Goal: Transaction & Acquisition: Purchase product/service

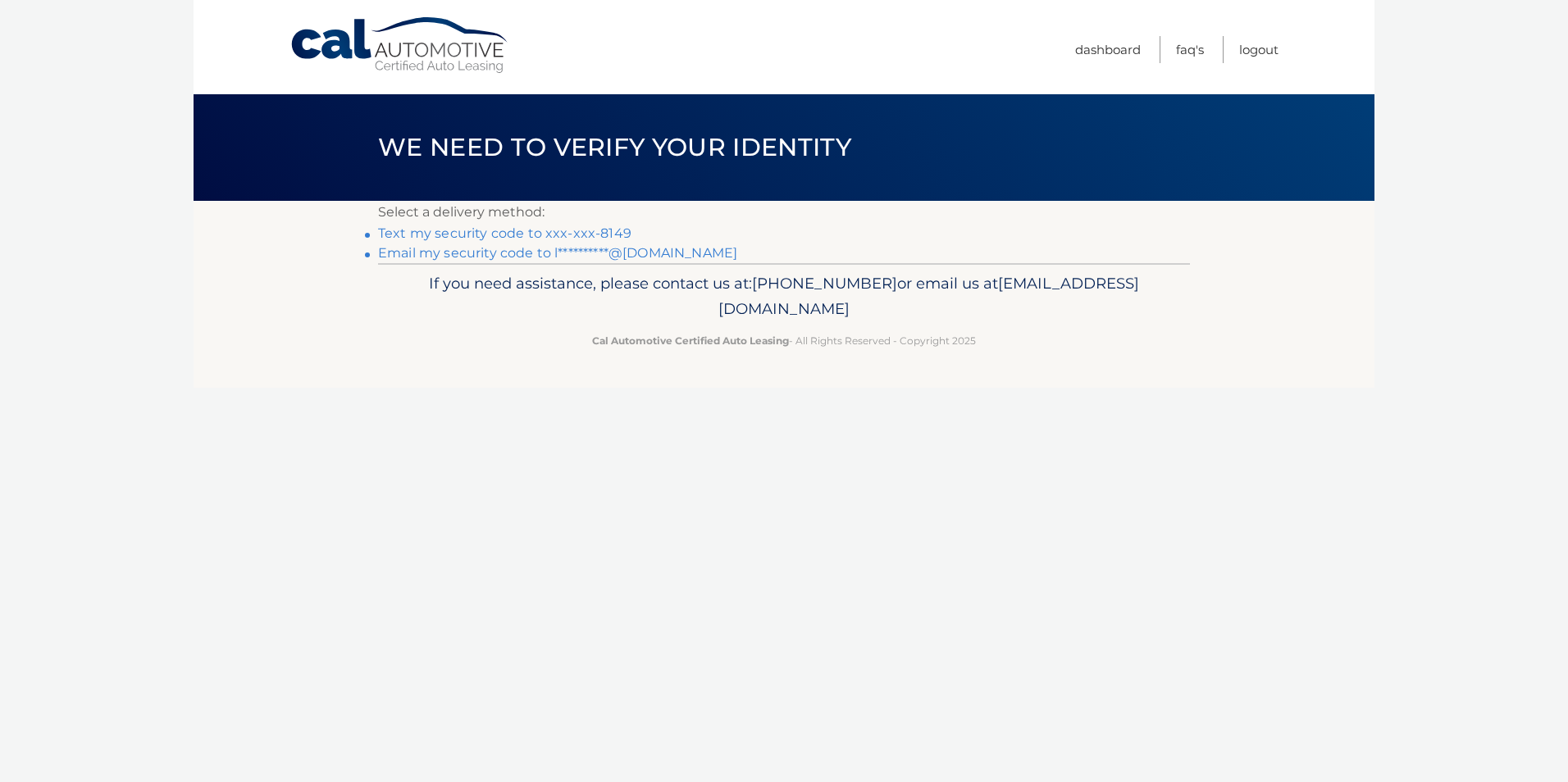
click at [561, 252] on link "**********" at bounding box center [558, 253] width 359 height 16
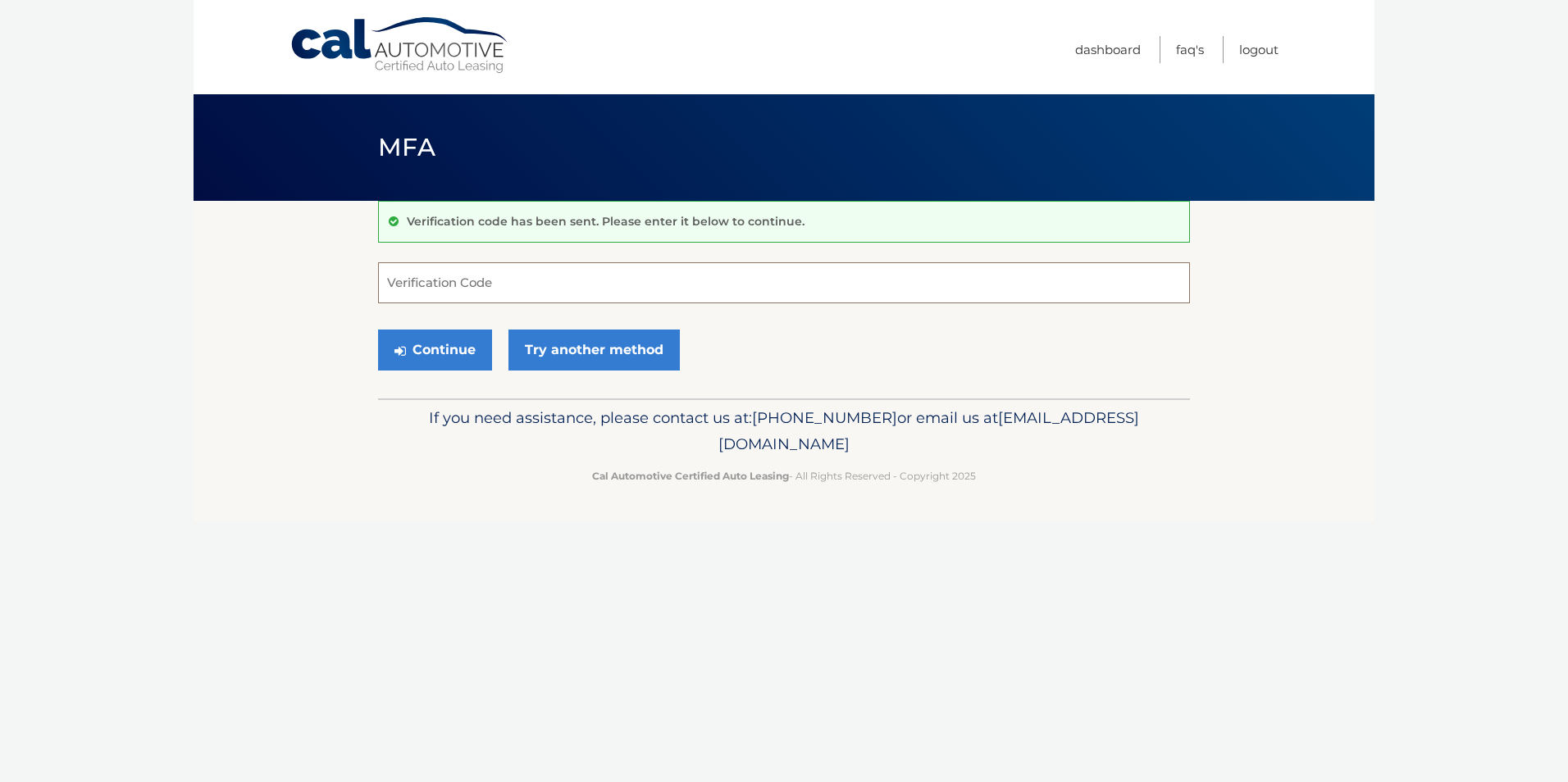
click at [457, 283] on input "Verification Code" at bounding box center [784, 283] width 812 height 41
paste input "587507"
click at [454, 349] on button "Continue" at bounding box center [435, 350] width 114 height 41
type input "587507"
click at [435, 338] on button "Continue" at bounding box center [435, 350] width 114 height 41
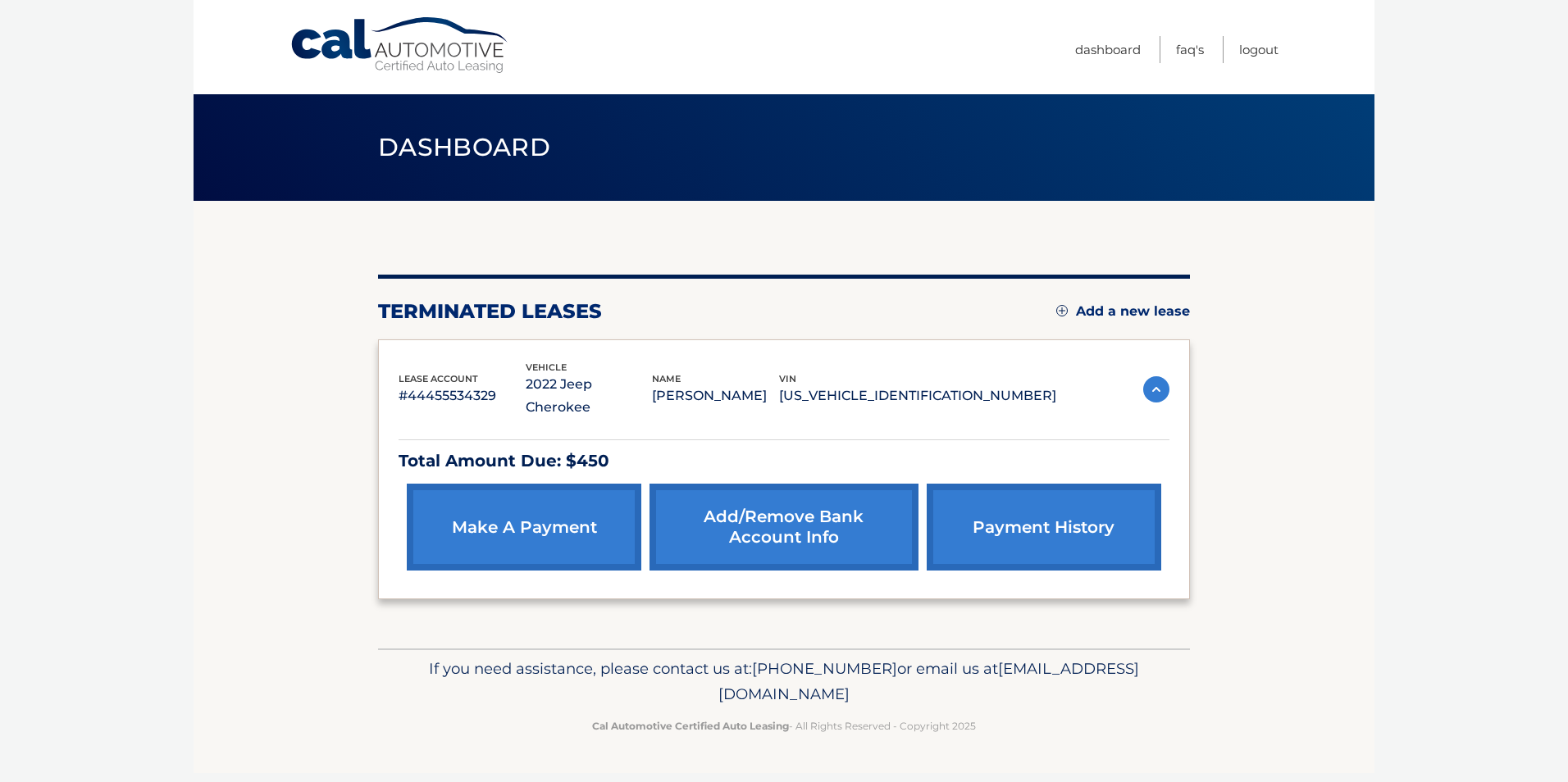
click at [546, 502] on link "make a payment" at bounding box center [524, 527] width 234 height 87
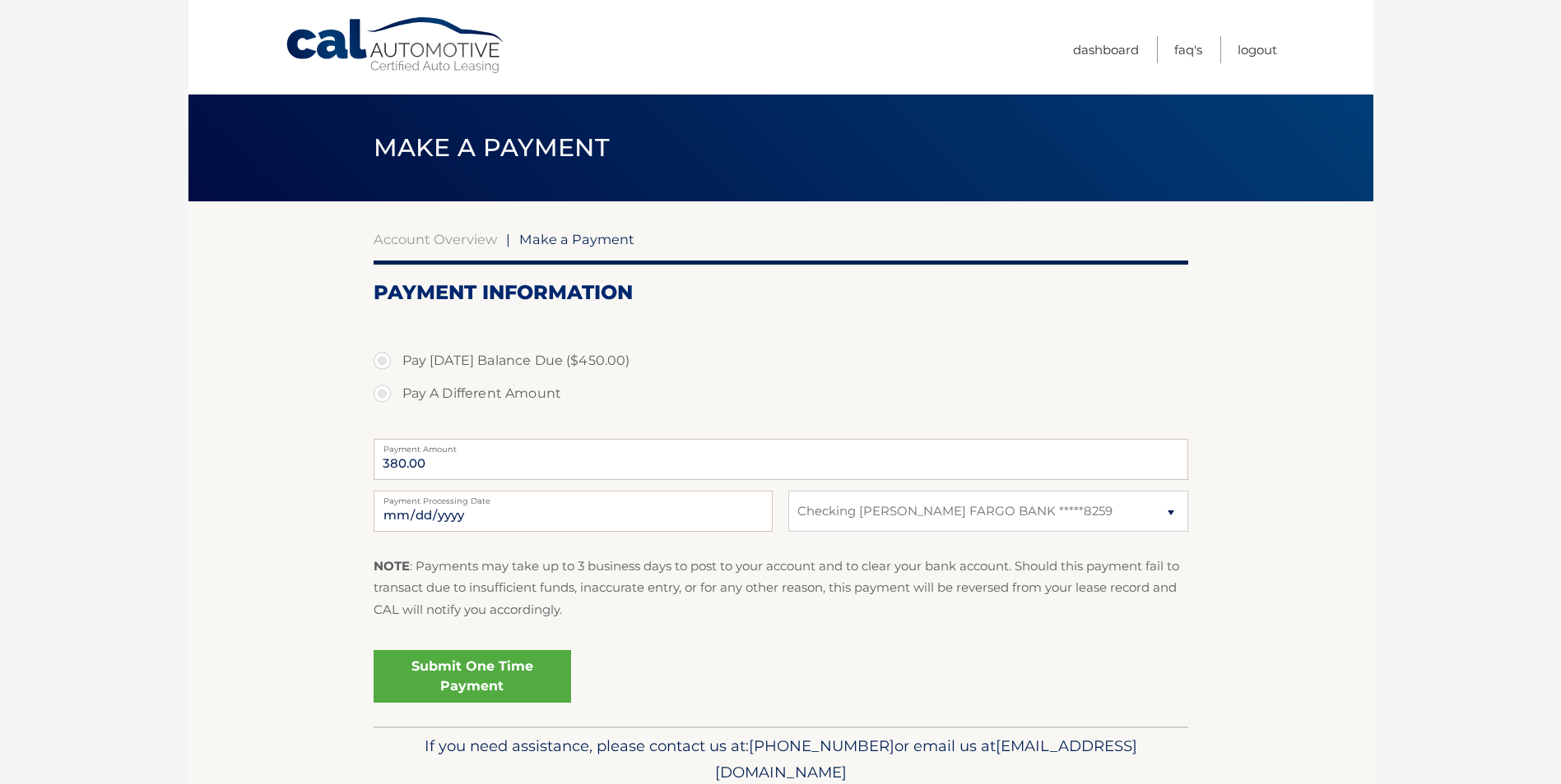
select select "NGNjMGFmMGEtN2FmYi00YTBkLWJiN2MtODUxOWI5ZDhiMzI4"
click at [465, 456] on input "380.00" at bounding box center [781, 459] width 815 height 41
click at [453, 462] on input "380.00" at bounding box center [781, 459] width 815 height 41
click at [407, 468] on input "380.00" at bounding box center [781, 459] width 815 height 41
click at [399, 472] on input "380.00" at bounding box center [781, 459] width 815 height 41
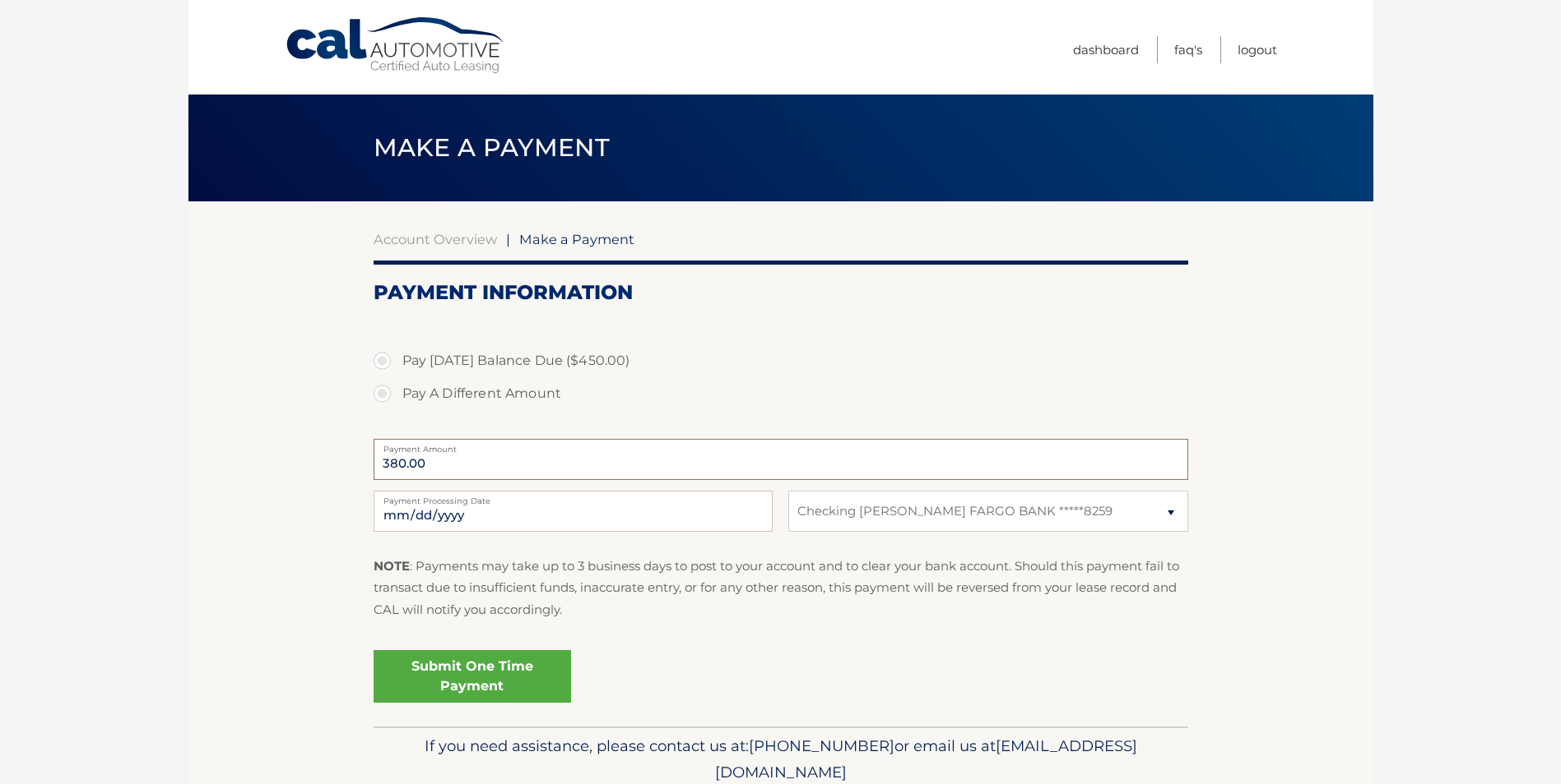
click at [394, 463] on input "380.00" at bounding box center [781, 459] width 815 height 41
click at [395, 463] on input "380.00" at bounding box center [781, 459] width 815 height 41
drag, startPoint x: 395, startPoint y: 463, endPoint x: 548, endPoint y: 391, distance: 169.1
click at [548, 391] on label "Pay A Different Amount" at bounding box center [781, 394] width 815 height 33
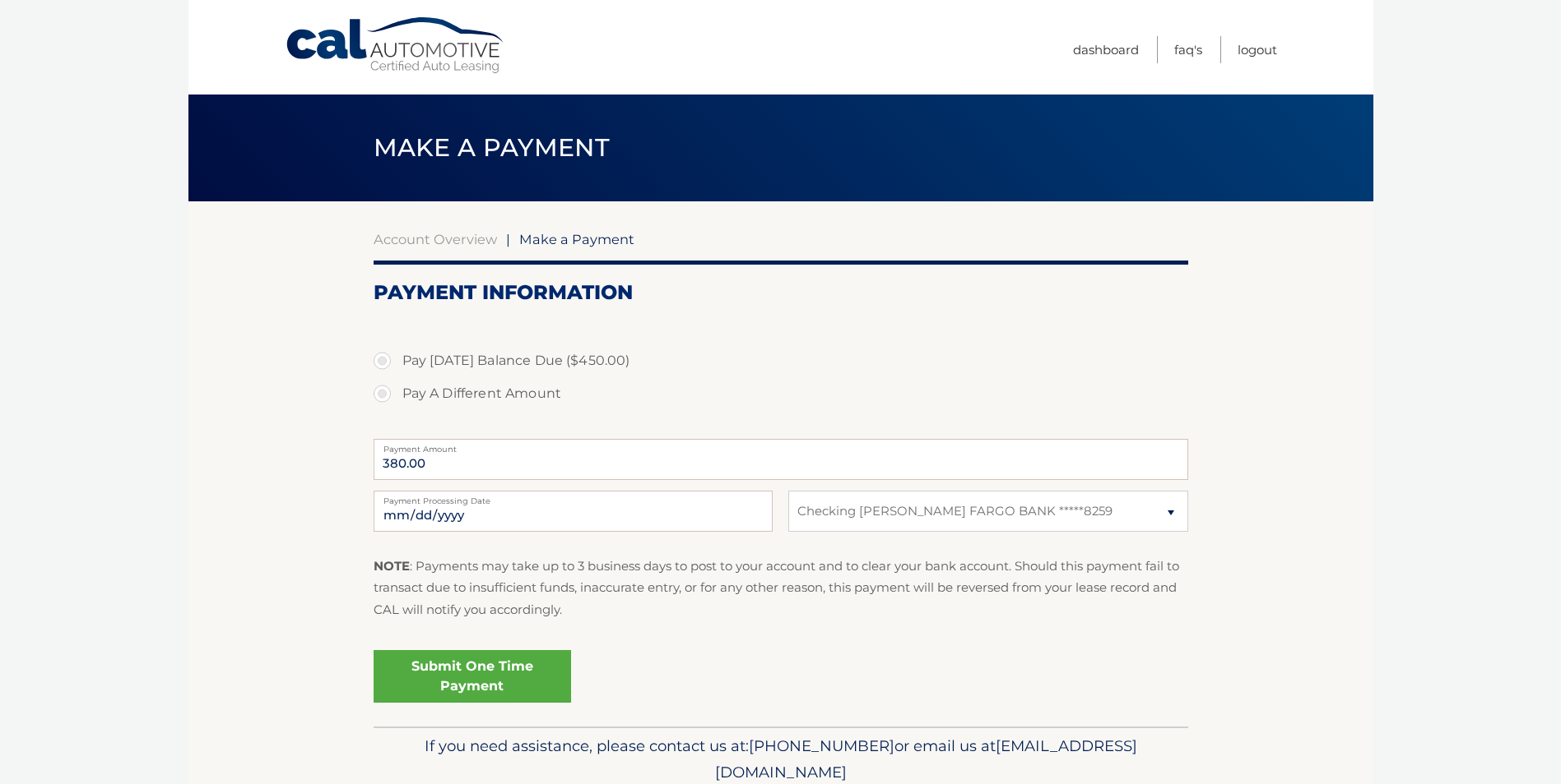
click at [396, 391] on input "Pay A Different Amount" at bounding box center [388, 391] width 16 height 26
radio input "true"
click at [556, 360] on label "Pay Today's Balance Due ($450.00)" at bounding box center [781, 361] width 815 height 33
click at [396, 360] on input "Pay Today's Balance Due ($450.00)" at bounding box center [388, 358] width 16 height 26
radio input "true"
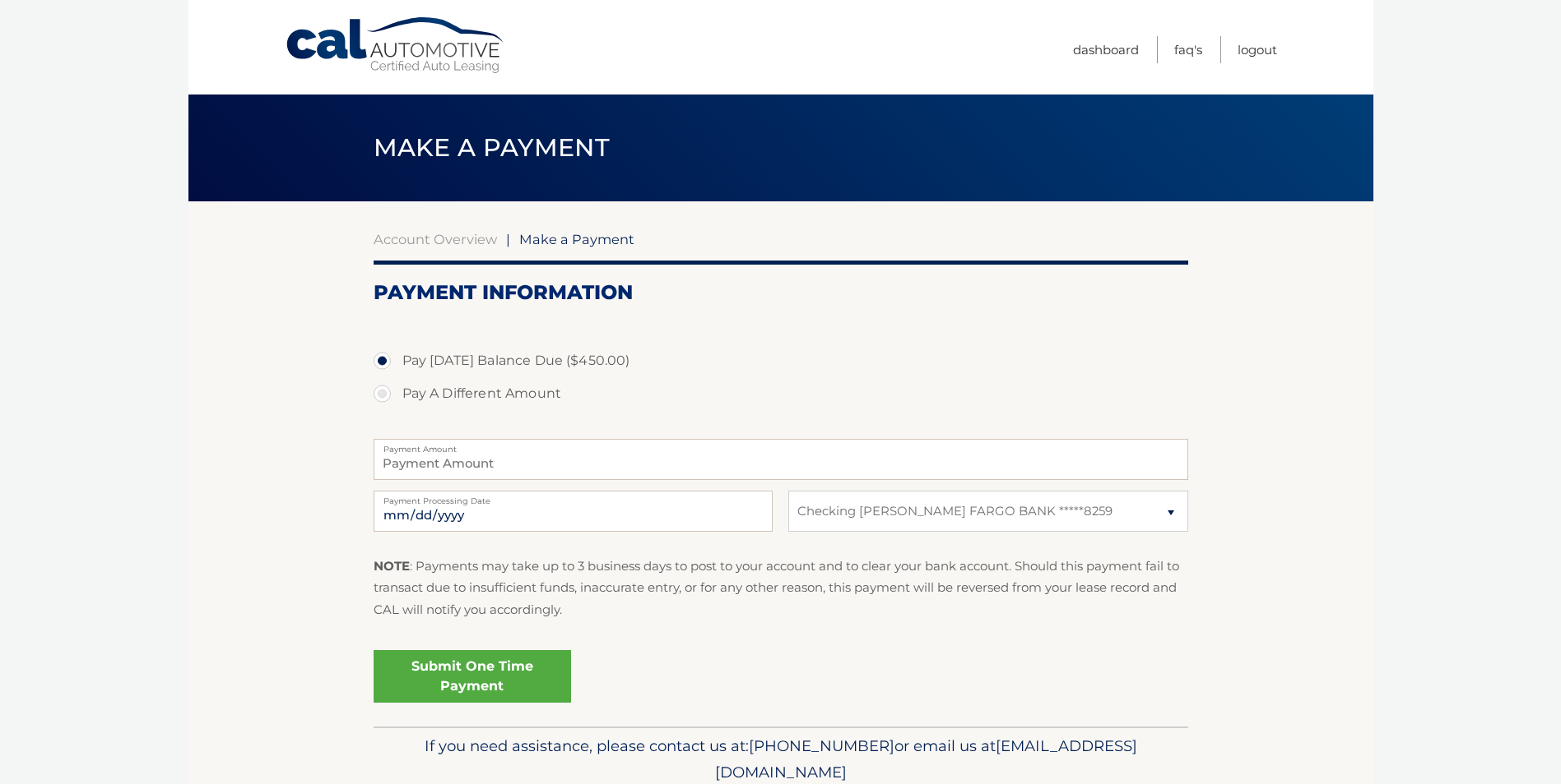
type input "450.00"
click at [463, 671] on link "Submit One Time Payment" at bounding box center [472, 677] width 198 height 53
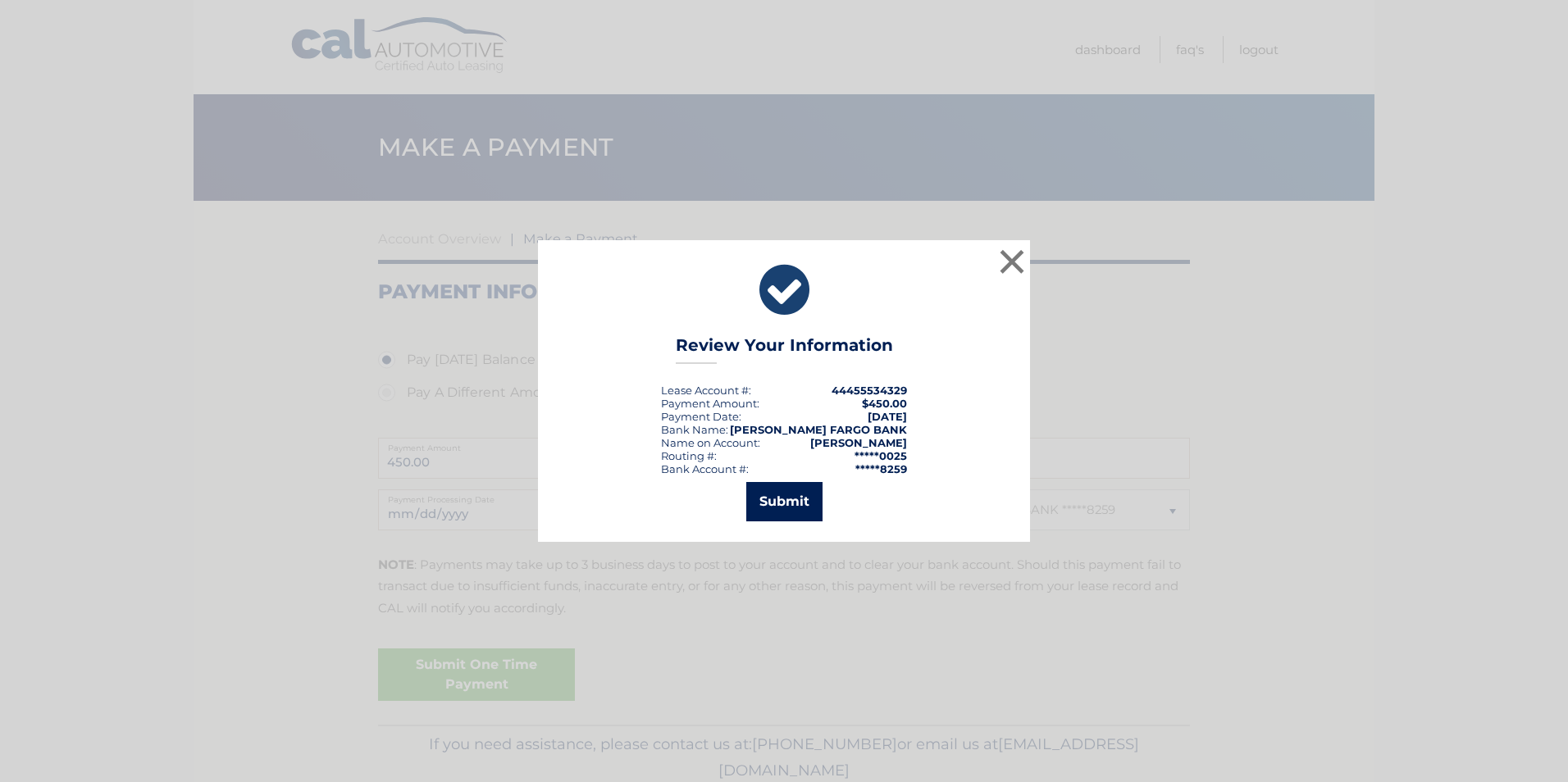
click at [772, 504] on button "Submit" at bounding box center [784, 502] width 76 height 40
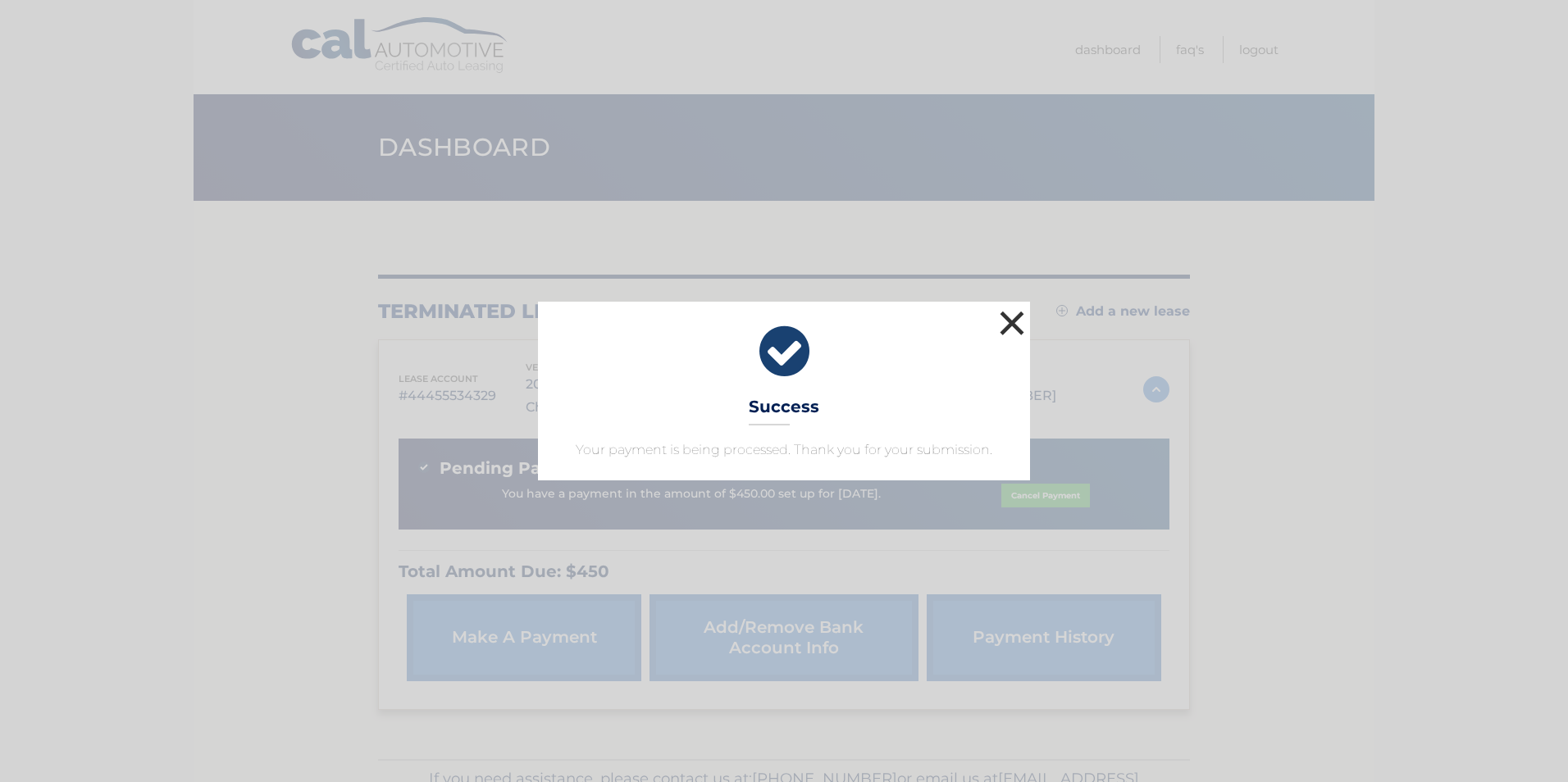
click at [1006, 318] on button "×" at bounding box center [1012, 323] width 33 height 33
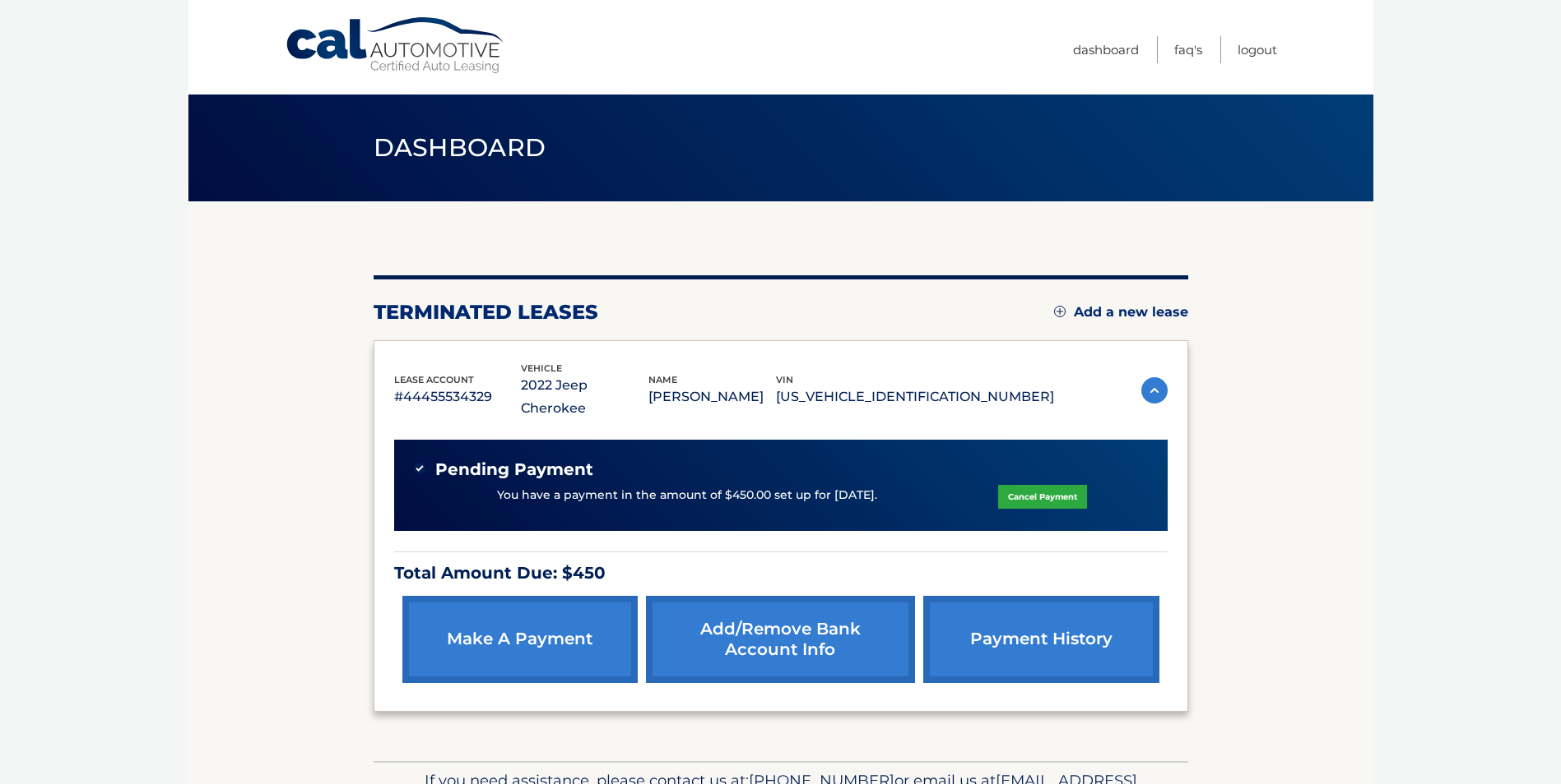
click at [995, 632] on link "payment history" at bounding box center [1040, 639] width 235 height 87
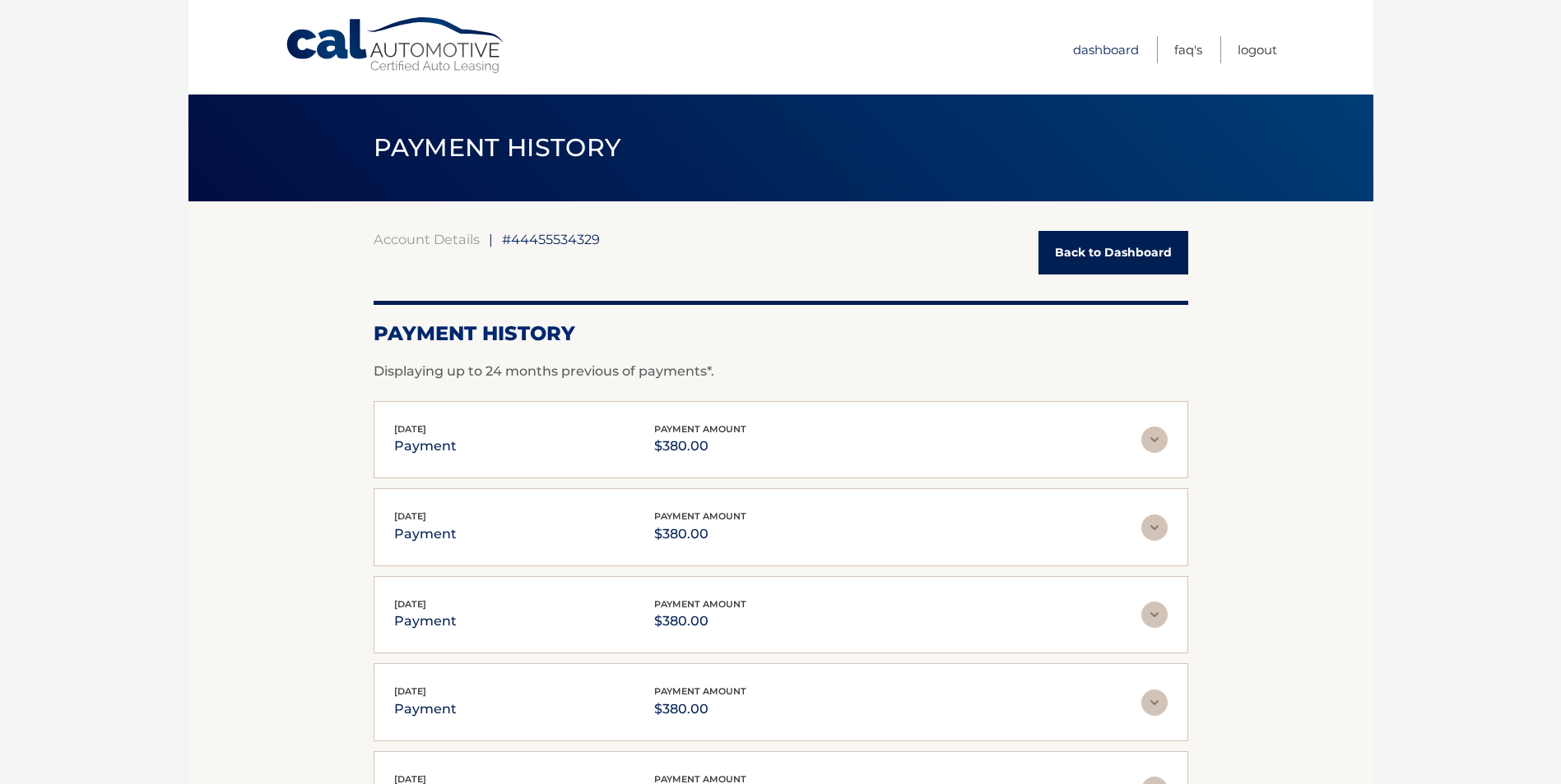
click at [1129, 47] on link "Dashboard" at bounding box center [1106, 49] width 66 height 27
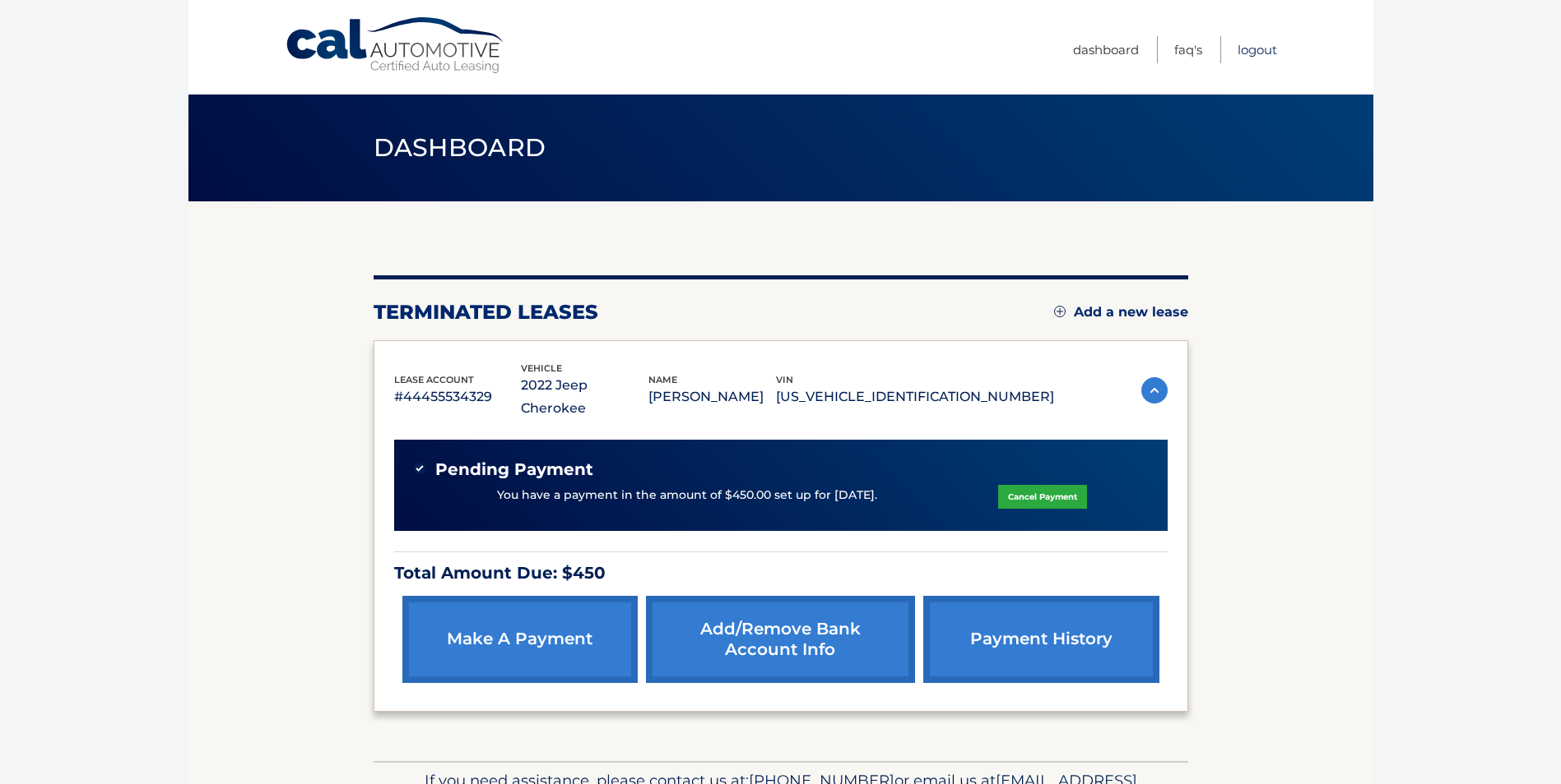
click at [1271, 48] on link "Logout" at bounding box center [1258, 49] width 40 height 27
